Goal: Information Seeking & Learning: Learn about a topic

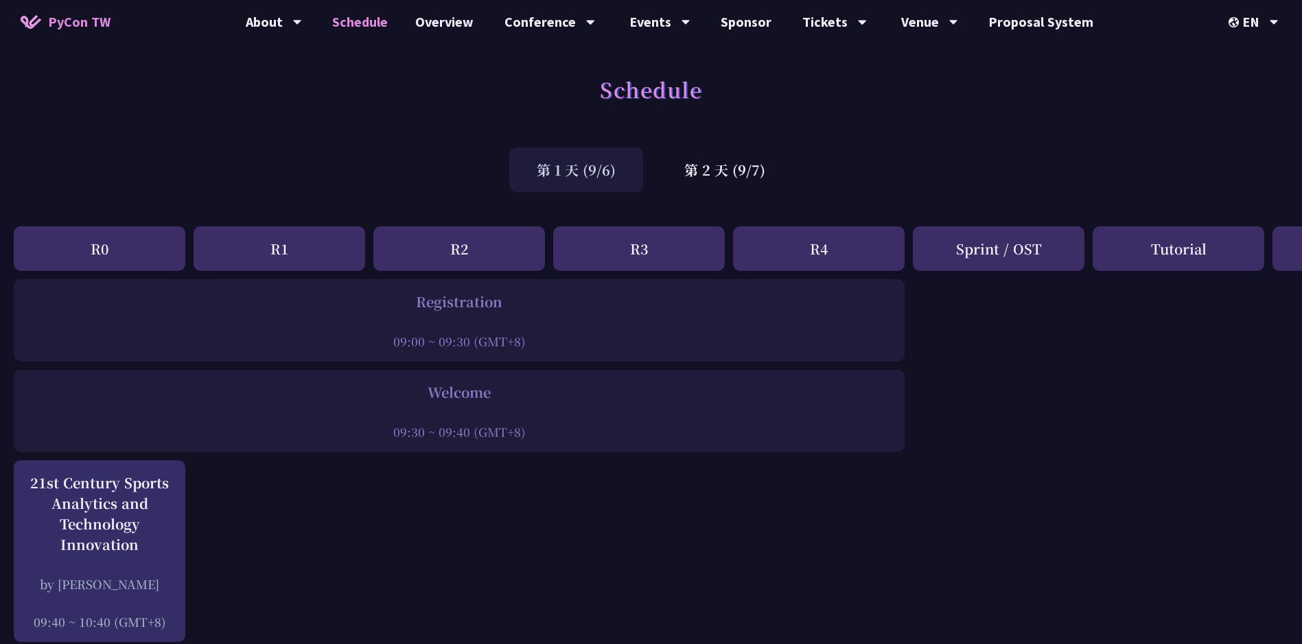
drag, startPoint x: 716, startPoint y: 172, endPoint x: 821, endPoint y: 249, distance: 130.1
click at [716, 172] on div "第 2 天 (9/7)" at bounding box center [725, 170] width 136 height 45
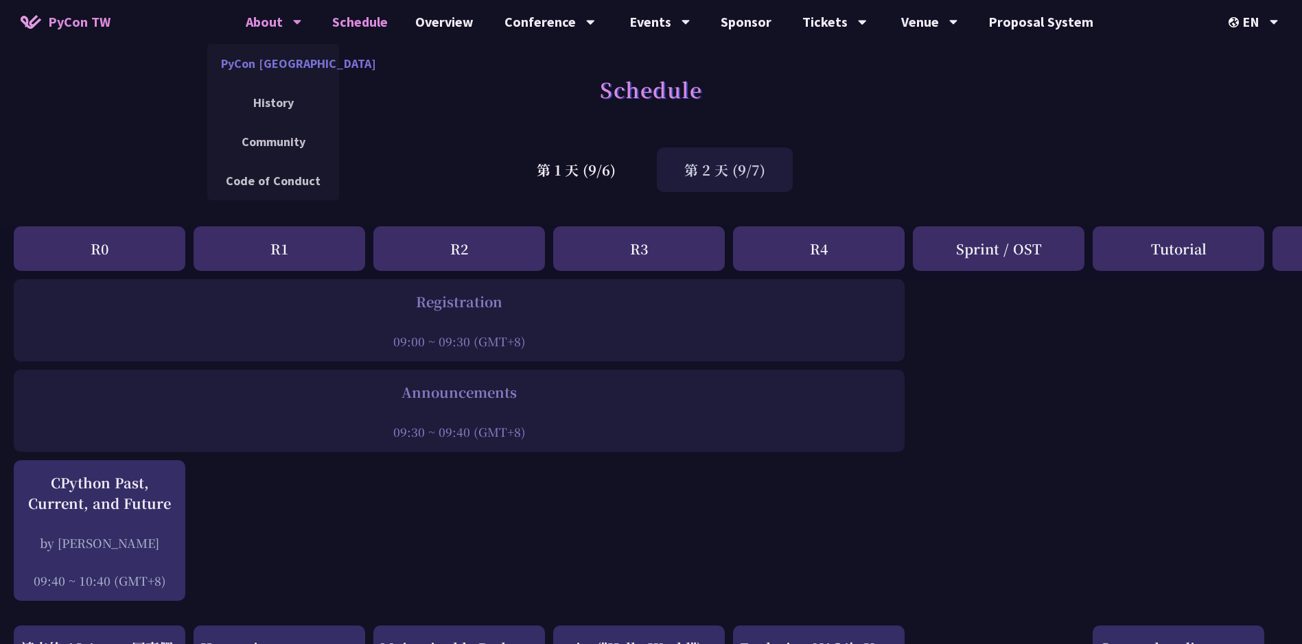
click at [272, 65] on link "PyCon [GEOGRAPHIC_DATA]" at bounding box center [273, 63] width 132 height 32
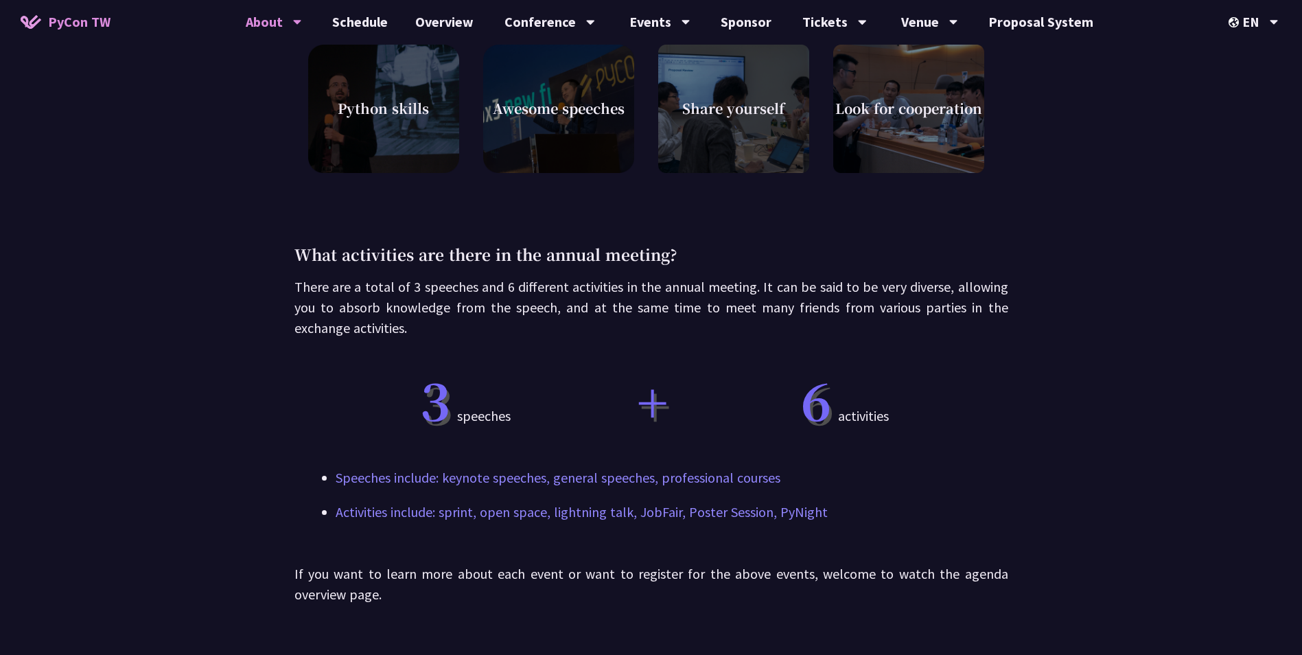
scroll to position [618, 0]
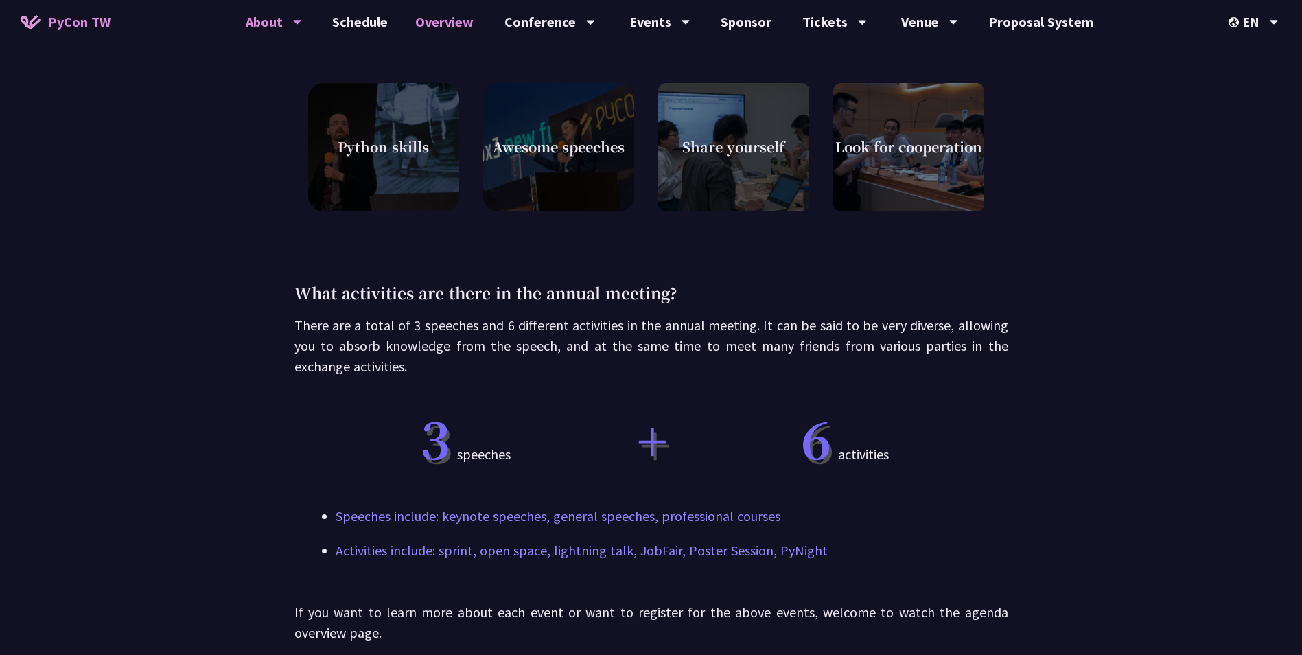
click at [434, 22] on link "Overview" at bounding box center [444, 22] width 86 height 44
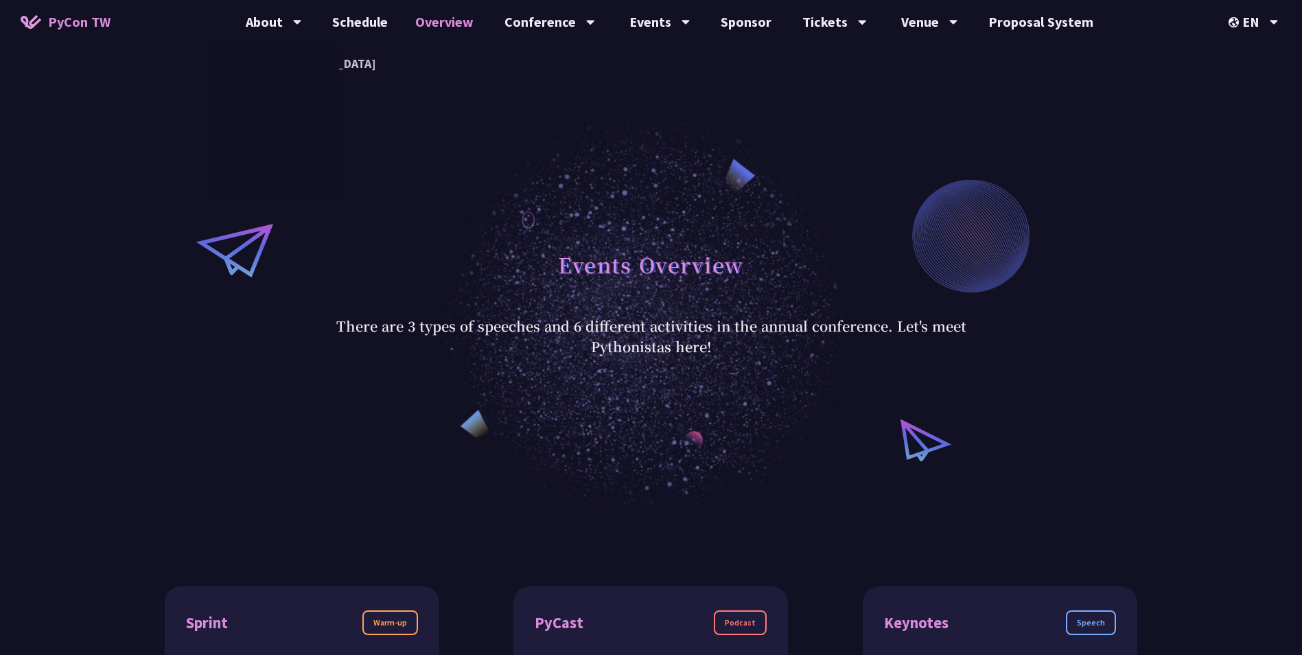
click at [629, 218] on div "Events Overview There are 3 types of speeches and 6 different activities in the…" at bounding box center [651, 299] width 1302 height 435
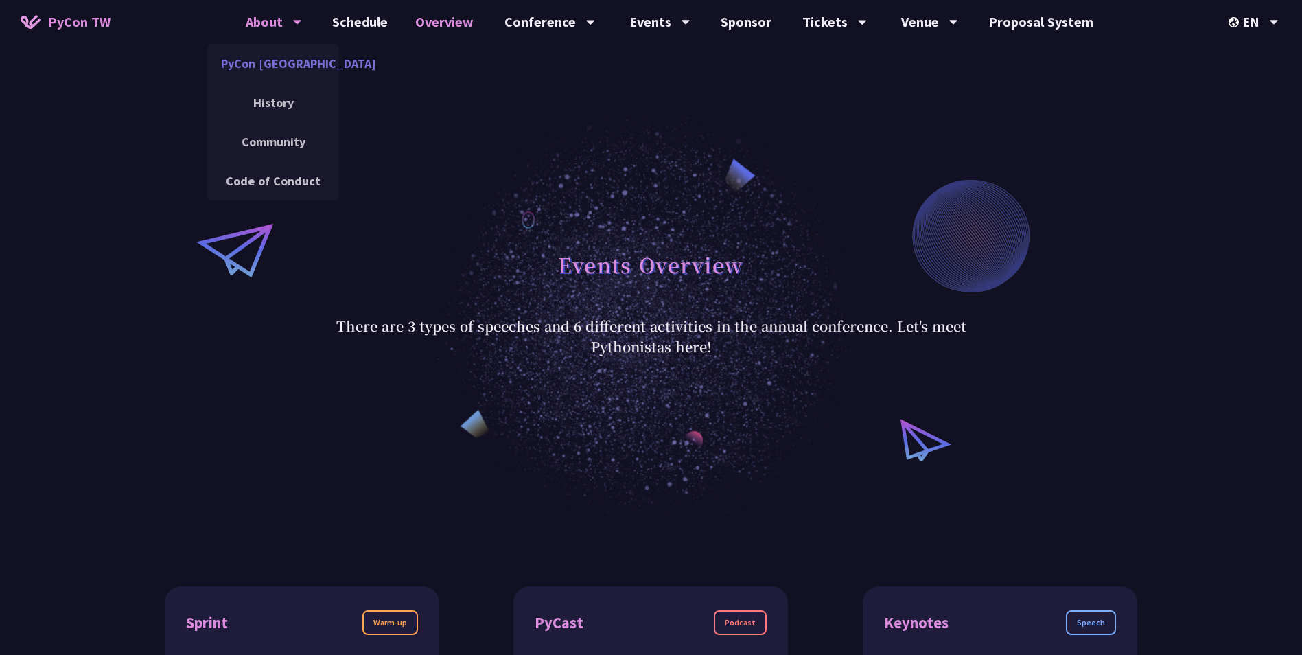
drag, startPoint x: 254, startPoint y: 72, endPoint x: 325, endPoint y: 46, distance: 75.3
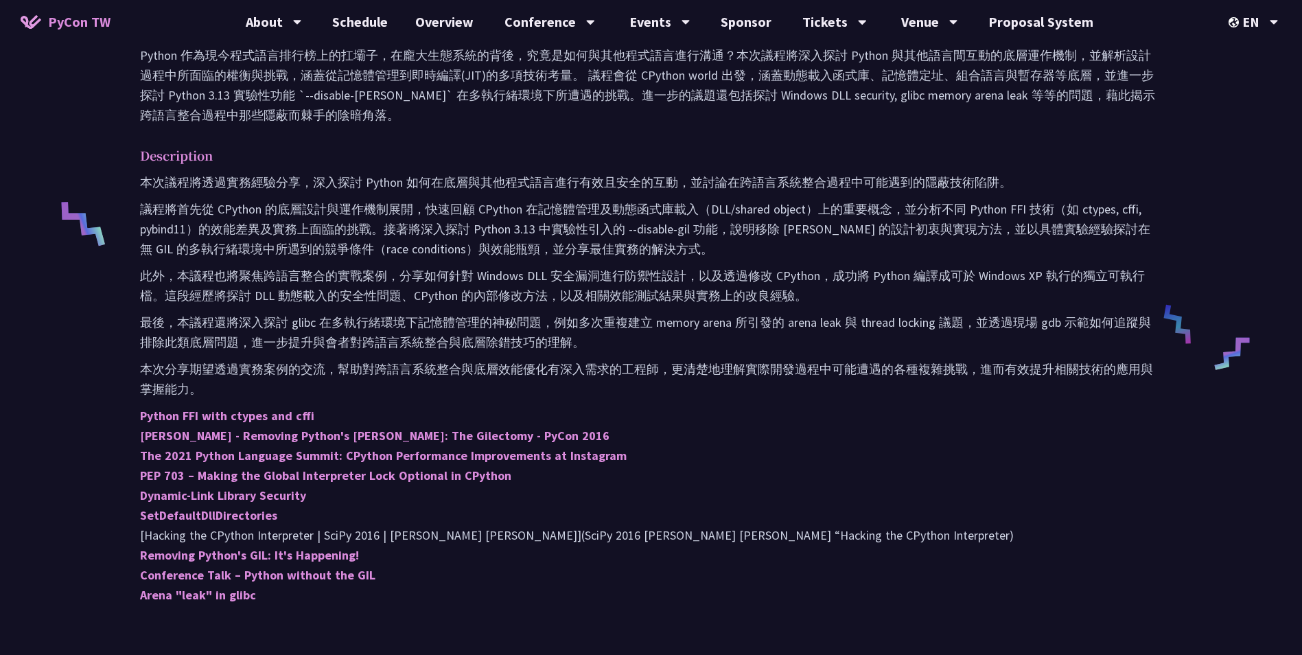
scroll to position [412, 0]
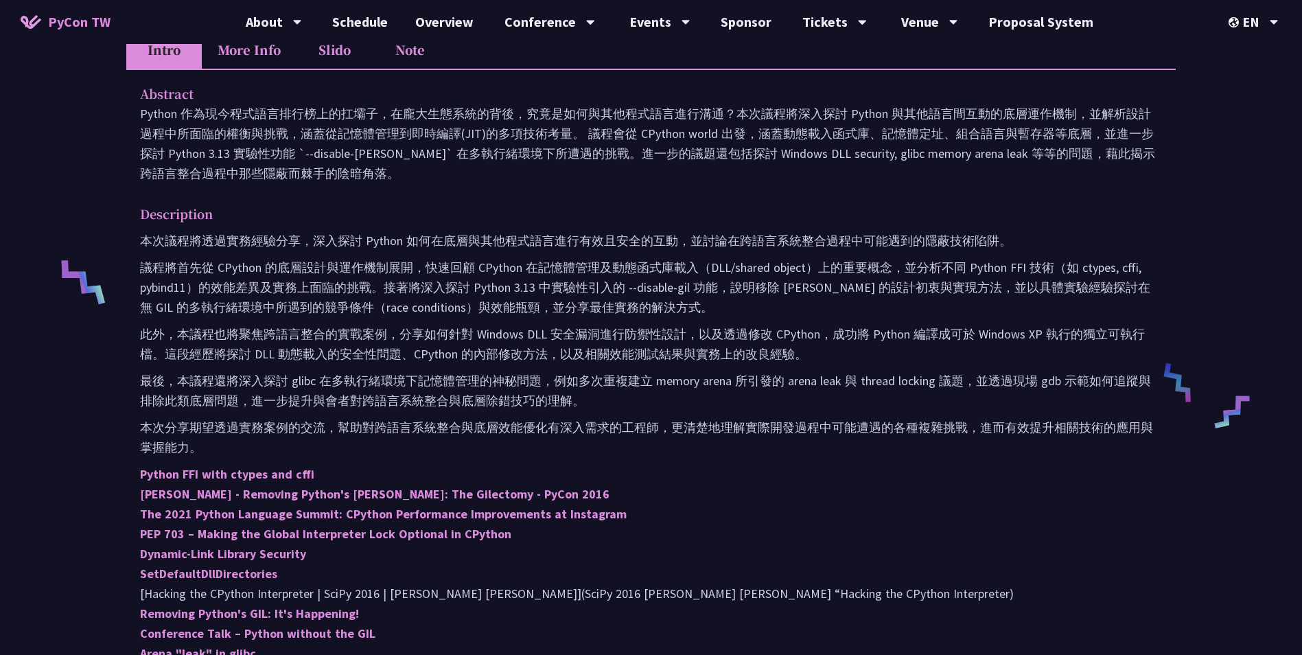
drag, startPoint x: 572, startPoint y: 262, endPoint x: 746, endPoint y: 298, distance: 178.0
click at [572, 262] on p "議程將首先從 CPython 的底層設計與運作機制展開，快速回顧 CPython 在記憶體管理及動態函式庫載入（DLL/shared object）上的重要概…" at bounding box center [651, 287] width 1022 height 60
drag, startPoint x: 756, startPoint y: 303, endPoint x: 731, endPoint y: 265, distance: 46.1
click at [756, 303] on p "議程將首先從 CPython 的底層設計與運作機制展開，快速回顧 CPython 在記憶體管理及動態函式庫載入（DLL/shared object）上的重要概…" at bounding box center [651, 287] width 1022 height 60
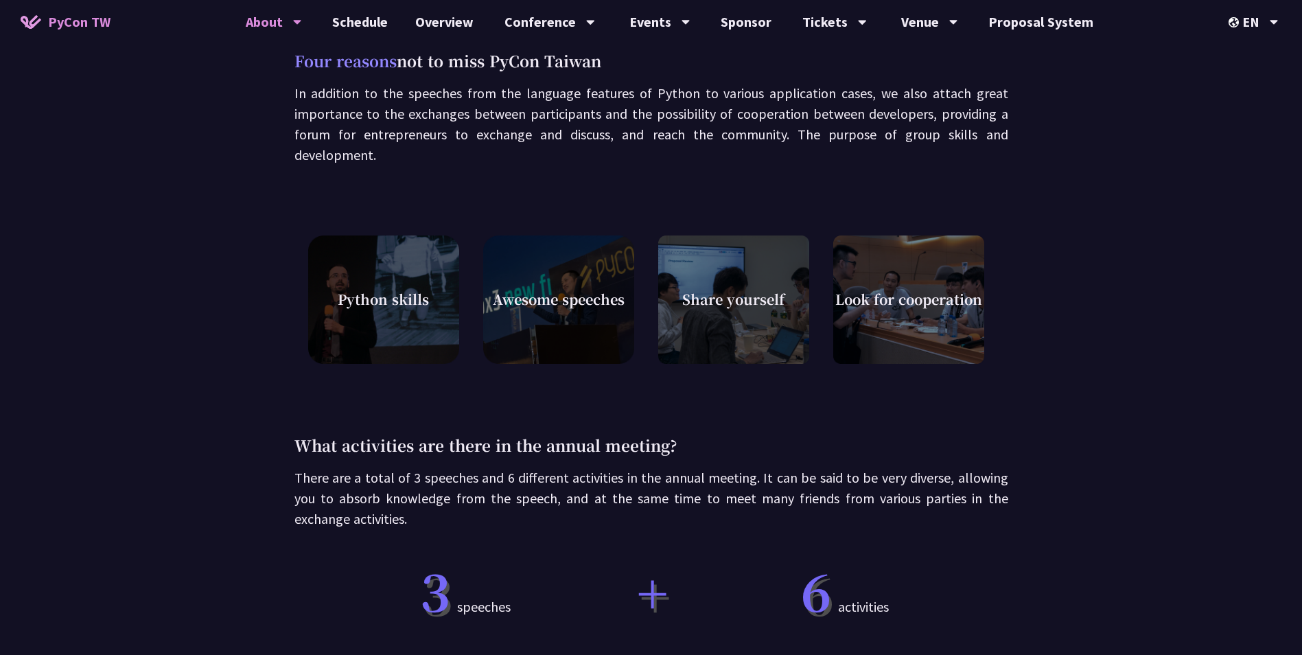
scroll to position [423, 0]
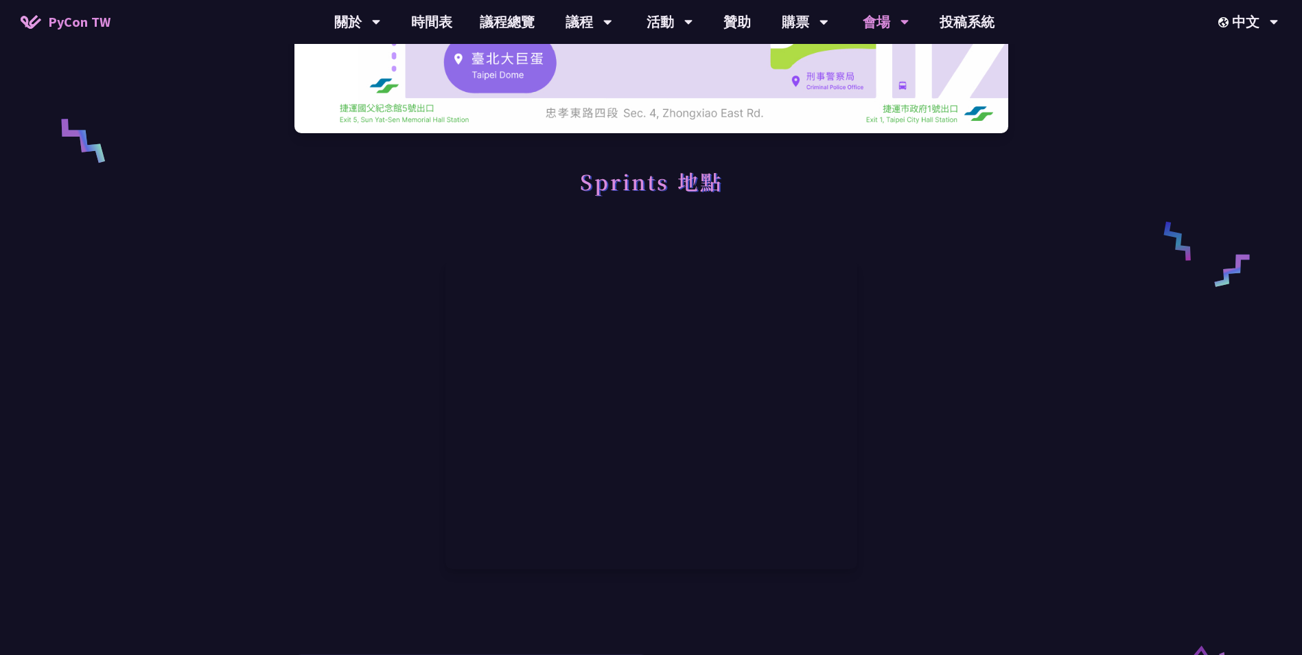
scroll to position [618, 0]
